Goal: Contribute content: Add original content to the website for others to see

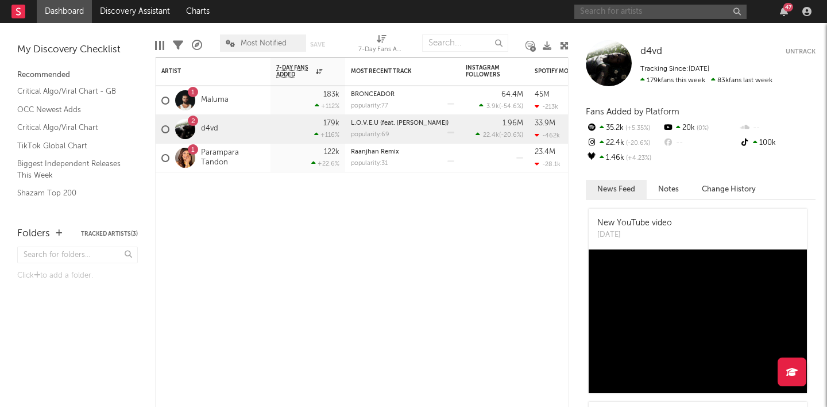
click at [614, 14] on input "text" at bounding box center [660, 12] width 172 height 14
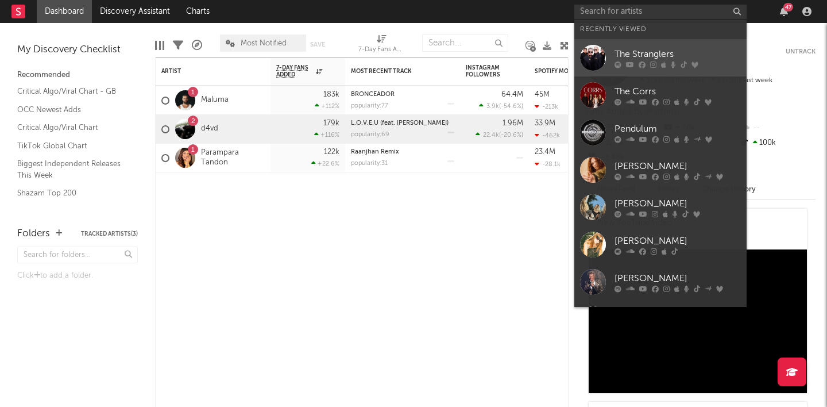
click at [632, 47] on link "The Stranglers" at bounding box center [660, 57] width 172 height 37
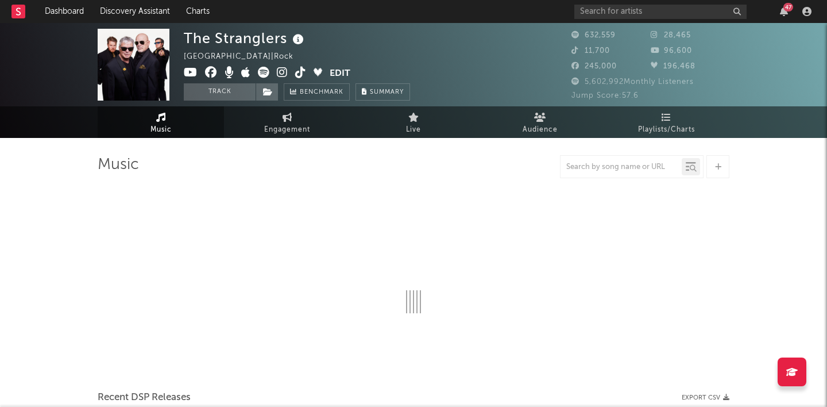
select select "6m"
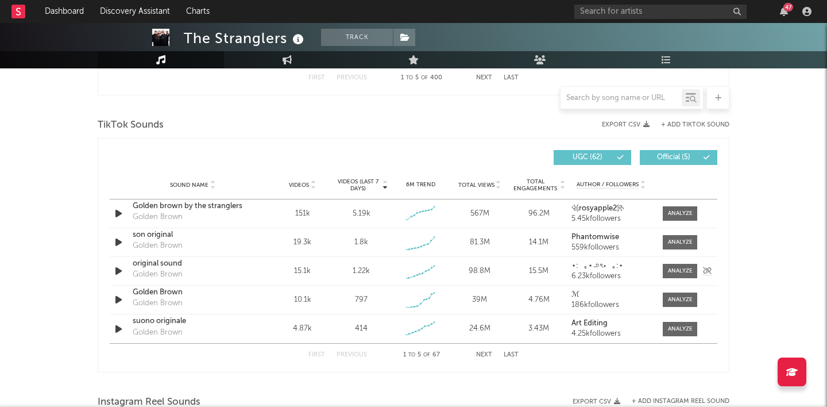
scroll to position [738, 0]
click at [680, 122] on button "+ Add TikTok Sound" at bounding box center [695, 124] width 68 height 6
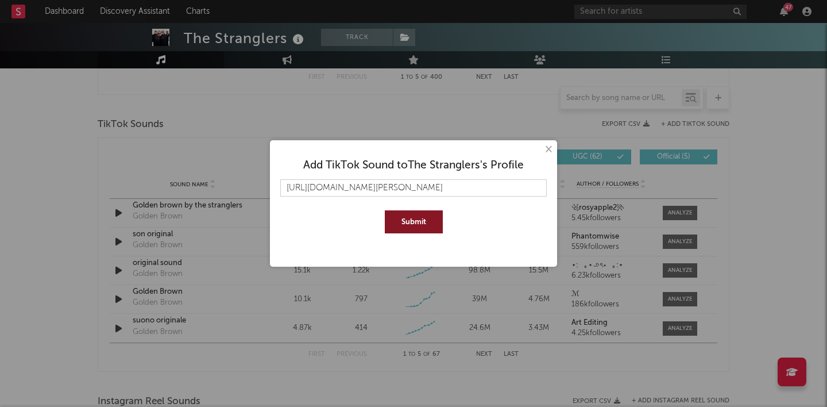
type input "[URL][DOMAIN_NAME][PERSON_NAME]"
click at [423, 221] on button "Submit" at bounding box center [414, 221] width 58 height 23
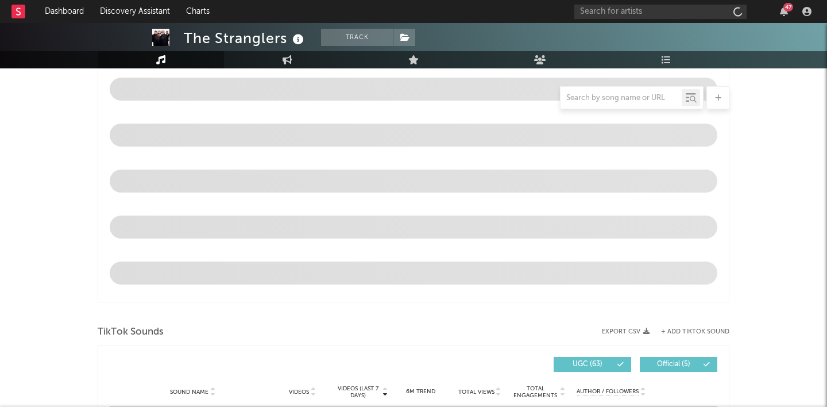
select select "6m"
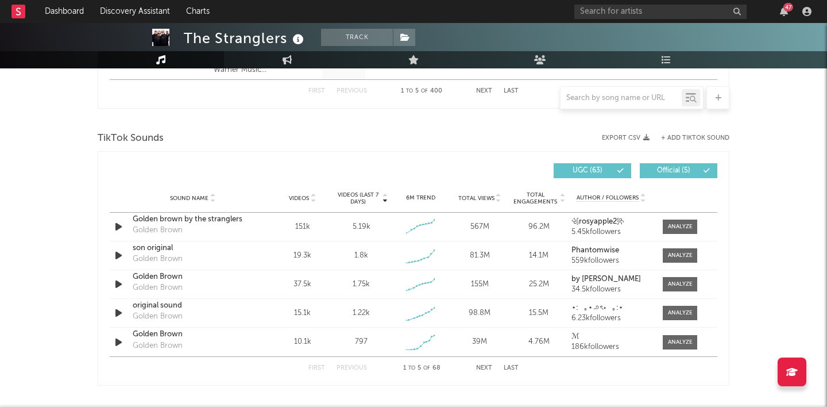
scroll to position [727, 0]
